Goal: Find contact information: Find contact information

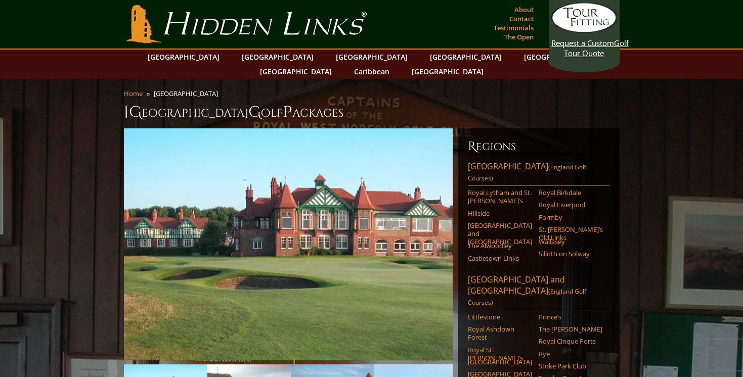
click at [224, 14] on link "Hidden Links Golf" at bounding box center [246, 24] width 245 height 38
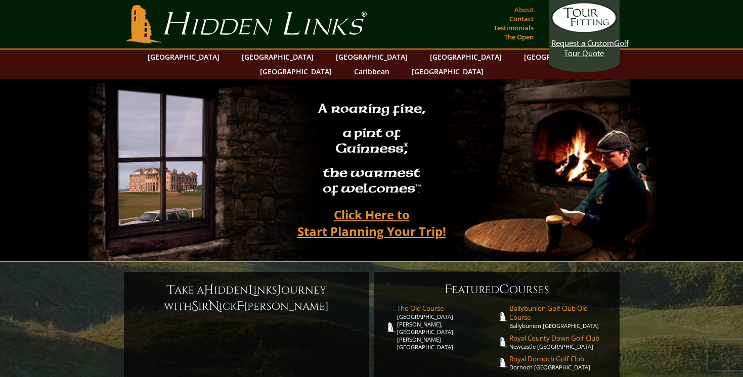
click at [524, 11] on link "About" at bounding box center [524, 10] width 24 height 14
